Goal: Task Accomplishment & Management: Manage account settings

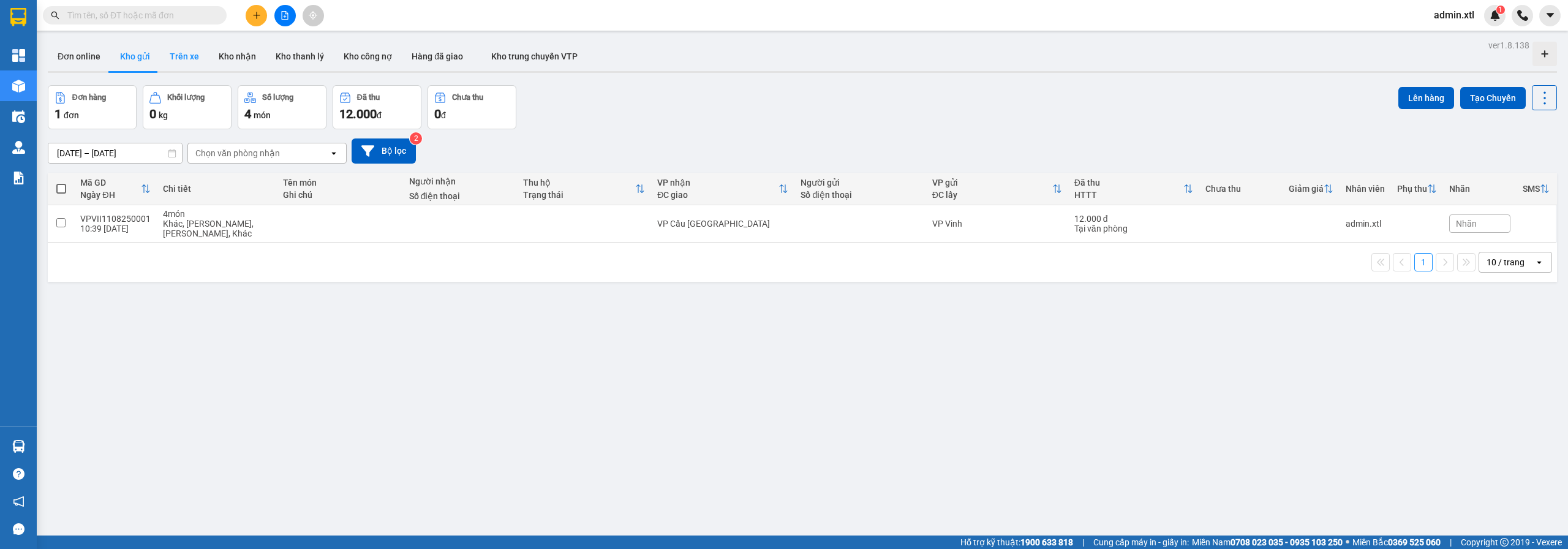
click at [197, 62] on button "Trên xe" at bounding box center [184, 57] width 49 height 30
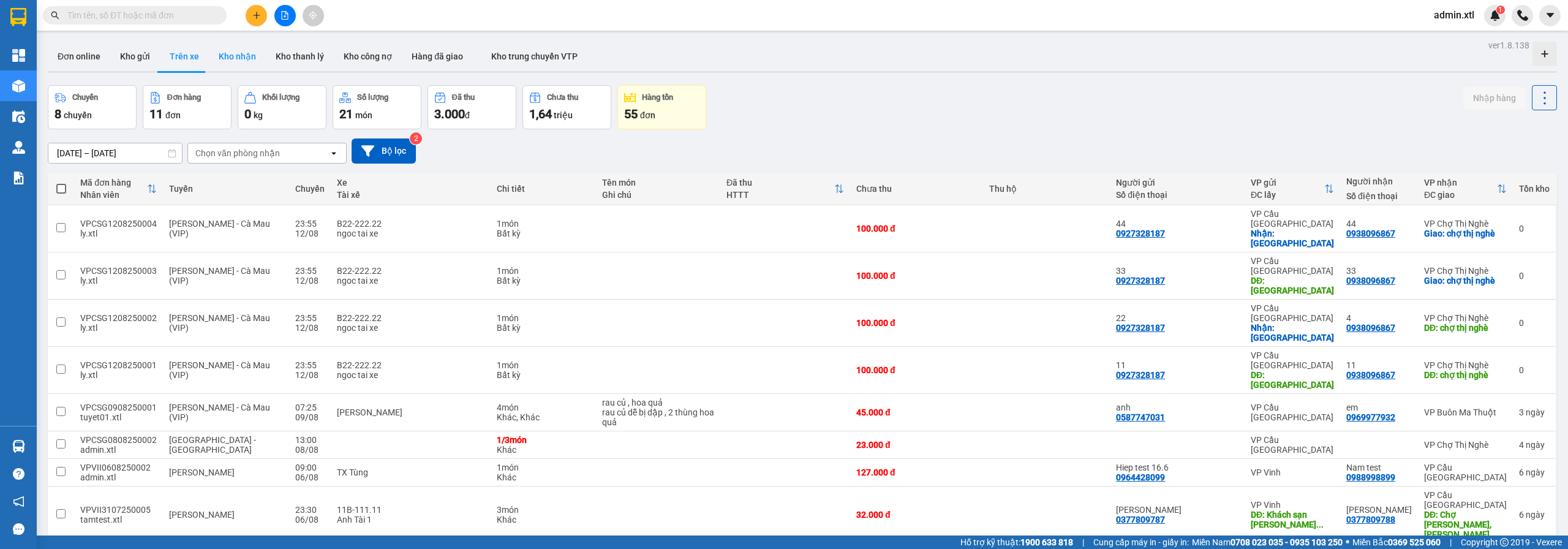
click at [237, 61] on button "Kho nhận" at bounding box center [237, 57] width 57 height 30
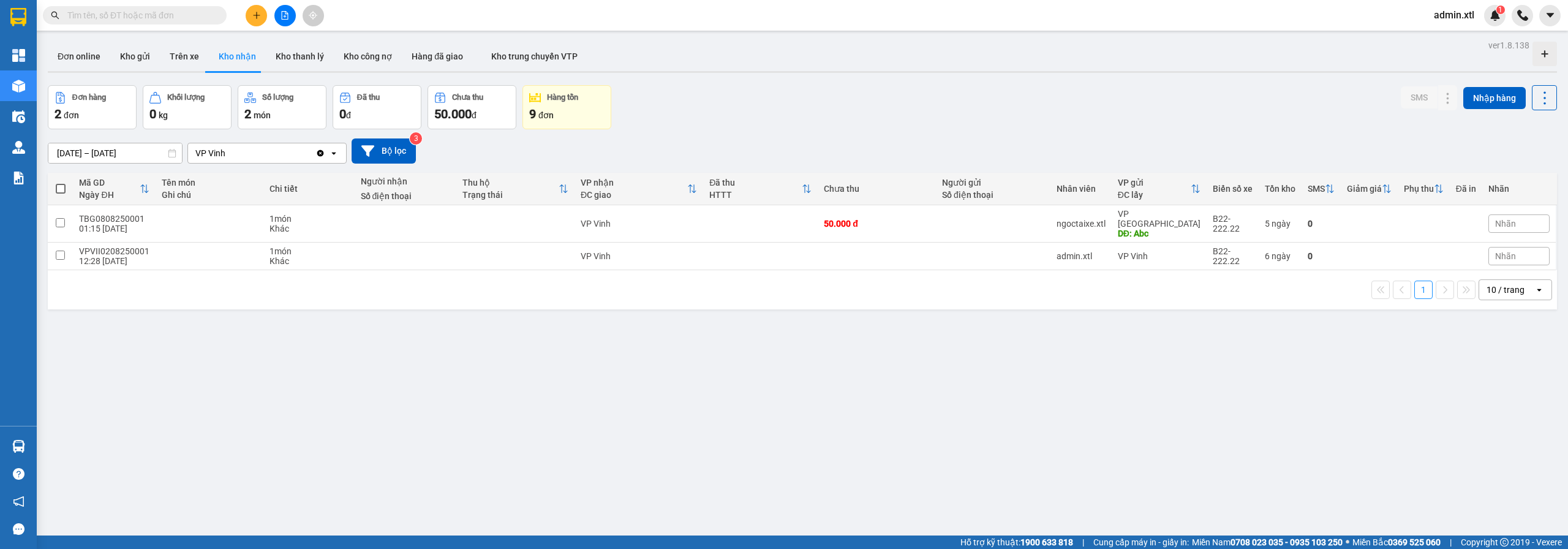
drag, startPoint x: 189, startPoint y: 55, endPoint x: 632, endPoint y: 135, distance: 450.2
click at [189, 55] on button "Trên xe" at bounding box center [184, 57] width 49 height 30
type input "05/08/2025 – 12/08/2025"
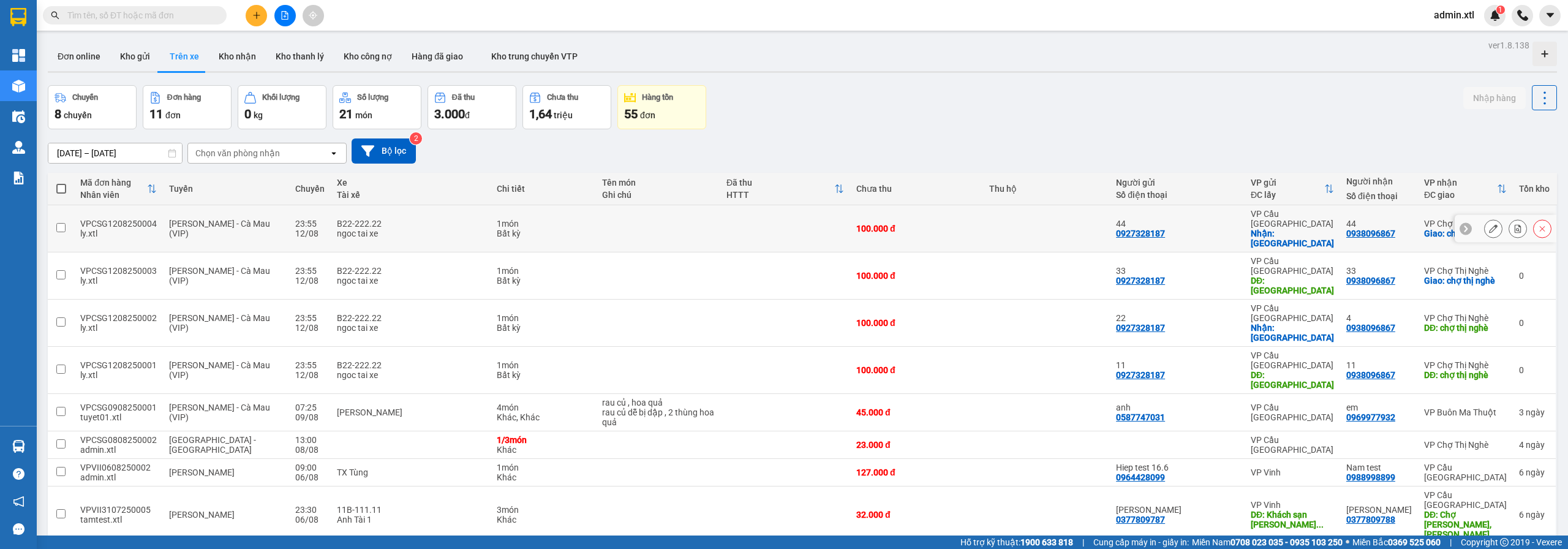
click at [1489, 224] on icon at bounding box center [1493, 228] width 9 height 9
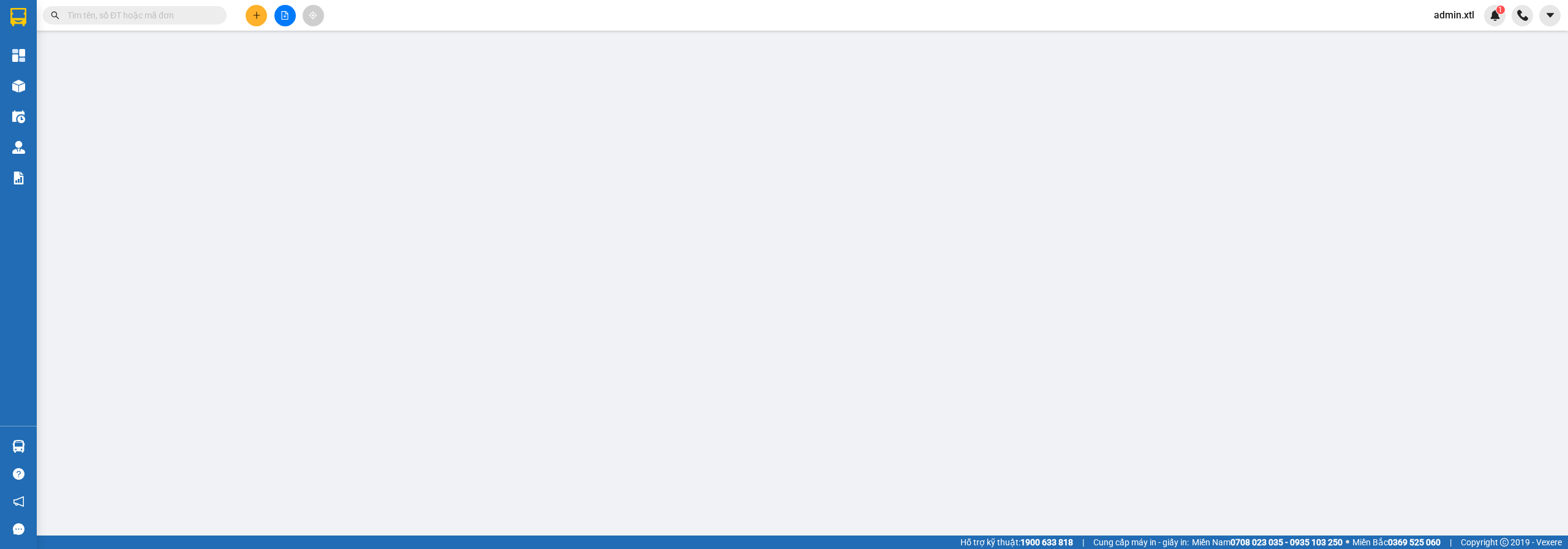
type input "0927328187"
type input "44"
checkbox input "true"
type input "điện biên phủ"
type input "123456789112"
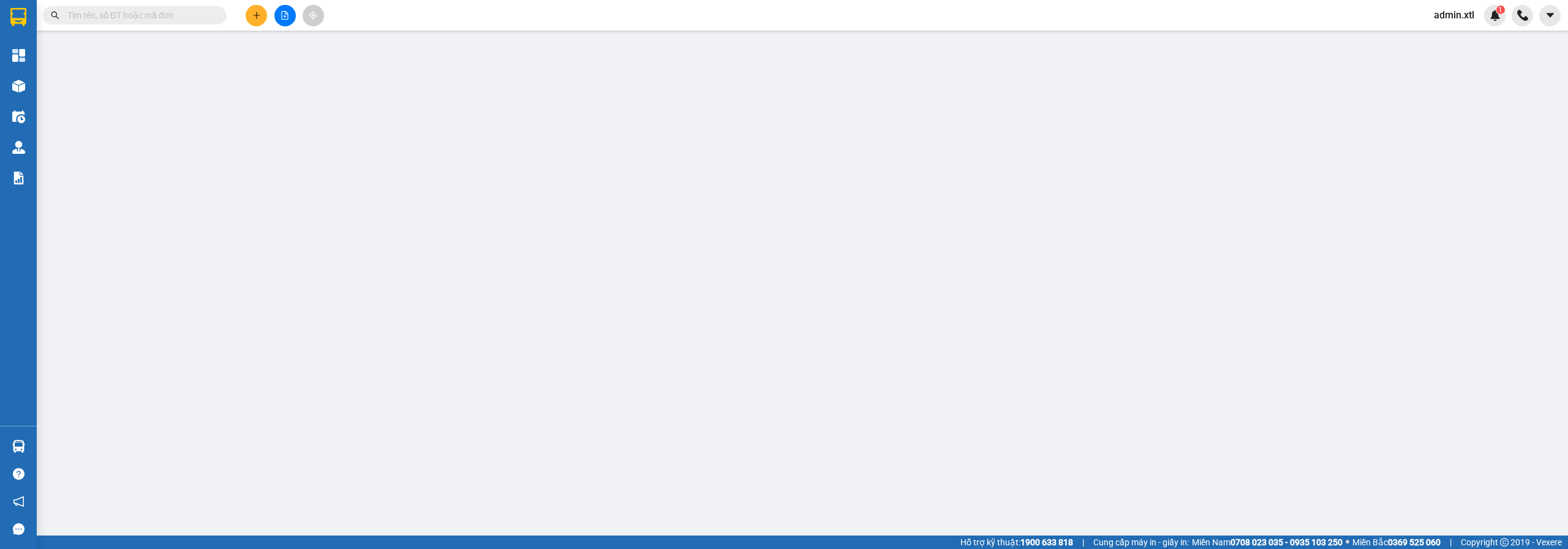
type input "0938096867"
type input "44"
checkbox input "true"
type input "chợ thị nghè"
type input "123456789456"
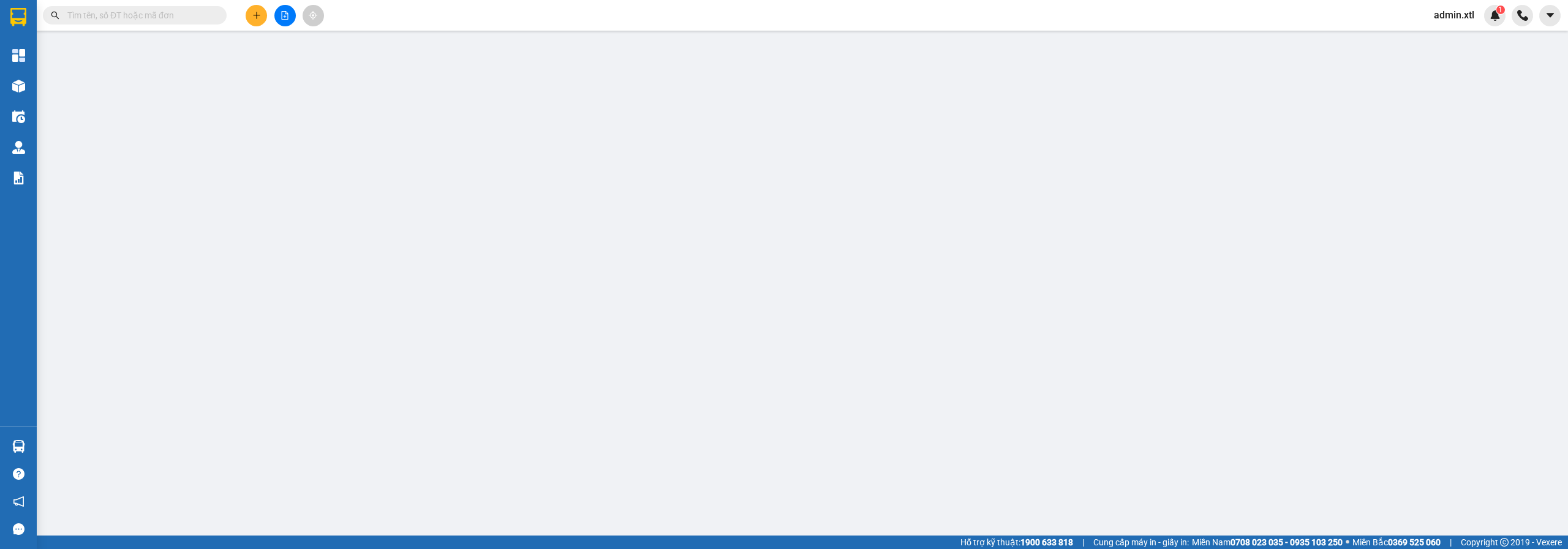
type input "100.000"
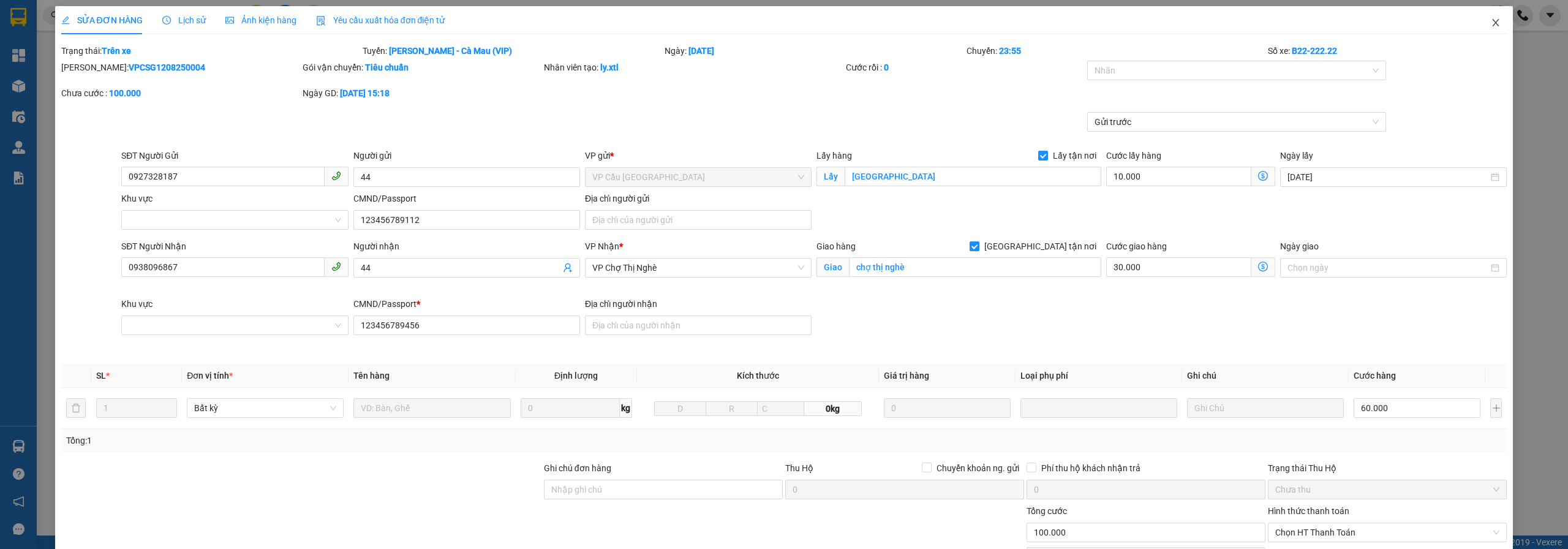
click at [1493, 24] on icon "close" at bounding box center [1496, 22] width 7 height 7
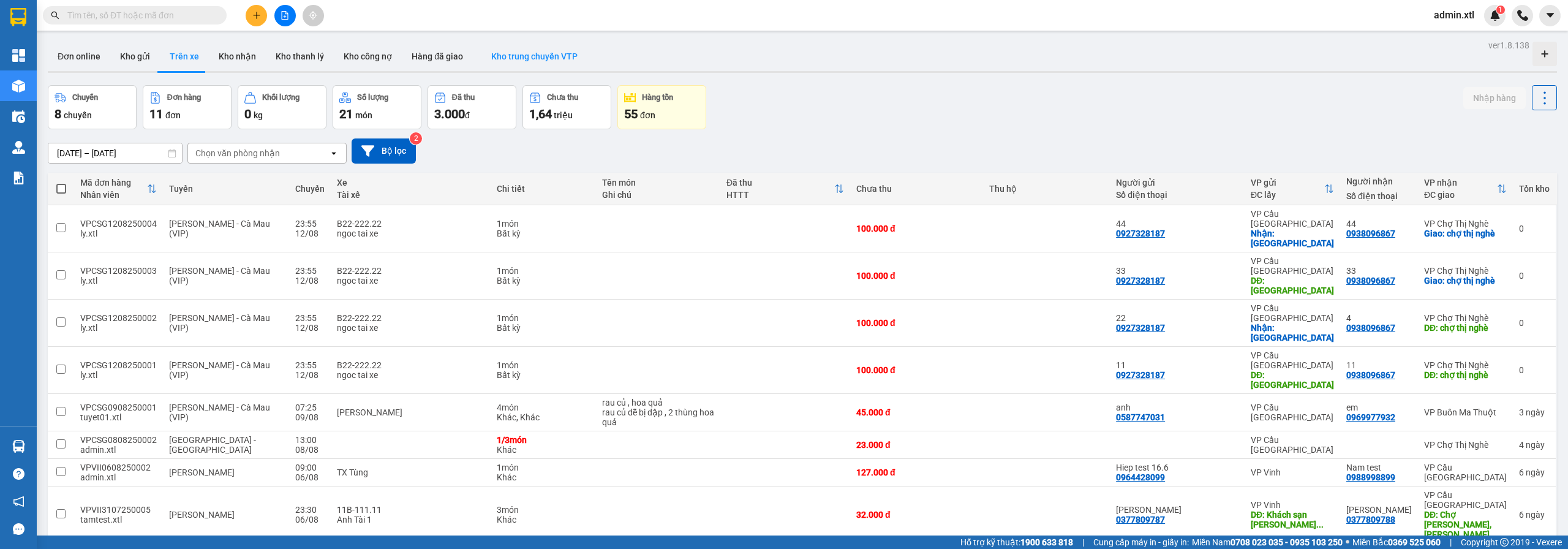
click at [517, 53] on span "Kho trung chuyển VTP" at bounding box center [534, 56] width 86 height 10
